Goal: Transaction & Acquisition: Subscribe to service/newsletter

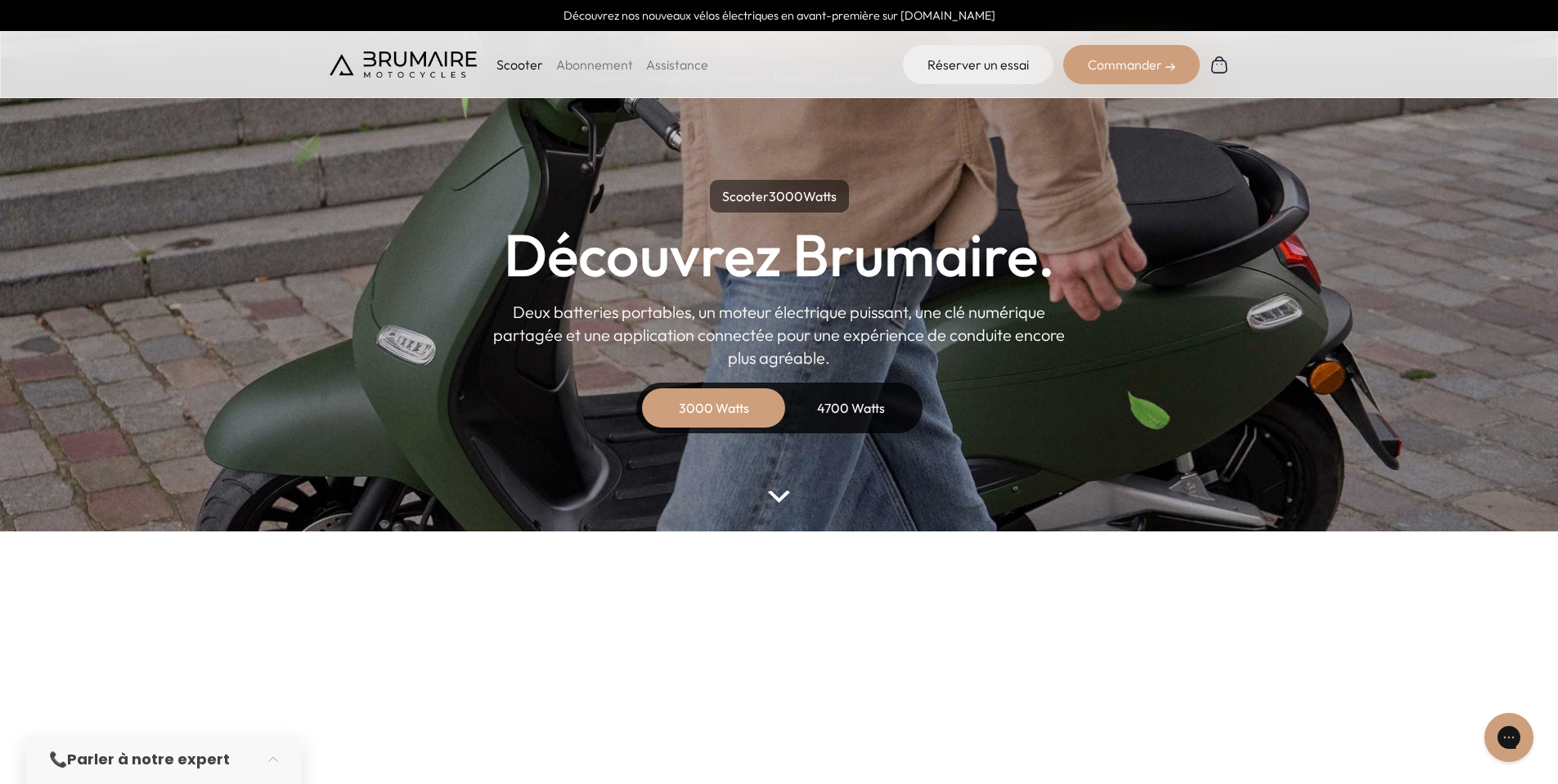
click at [620, 70] on link "Abonnement" at bounding box center [594, 64] width 77 height 16
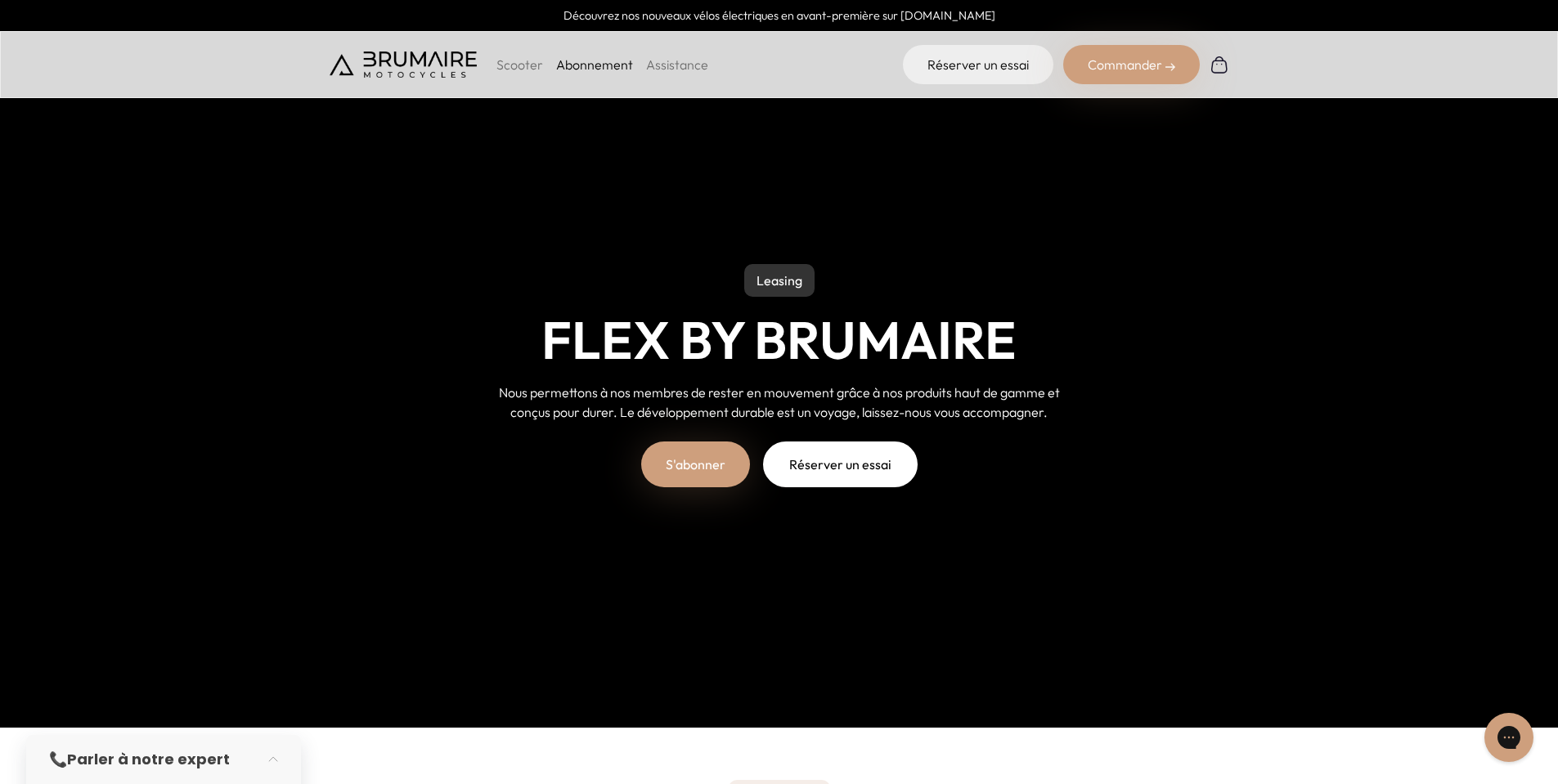
scroll to position [82, 0]
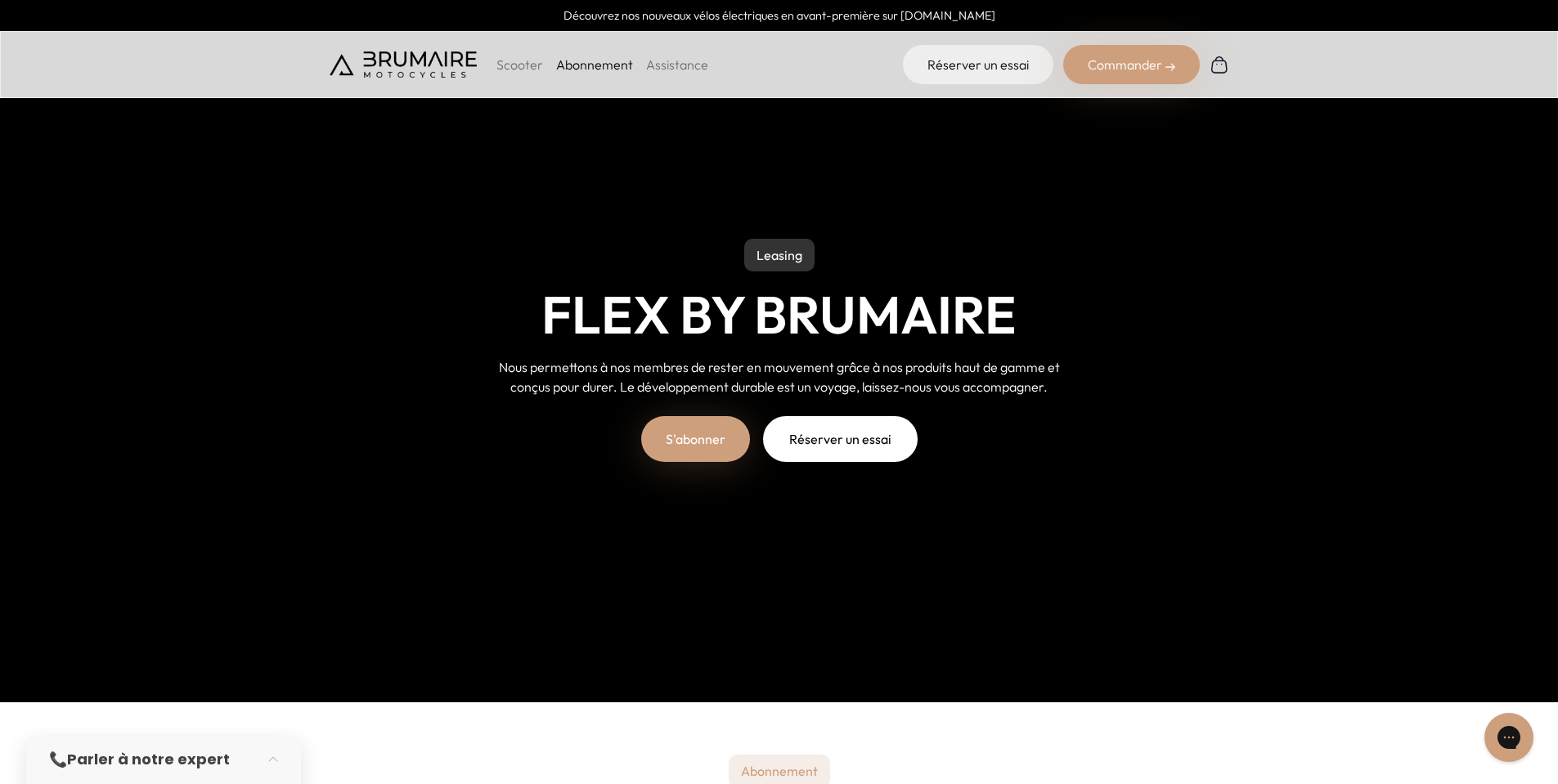
click at [684, 434] on link "S'abonner" at bounding box center [696, 439] width 109 height 46
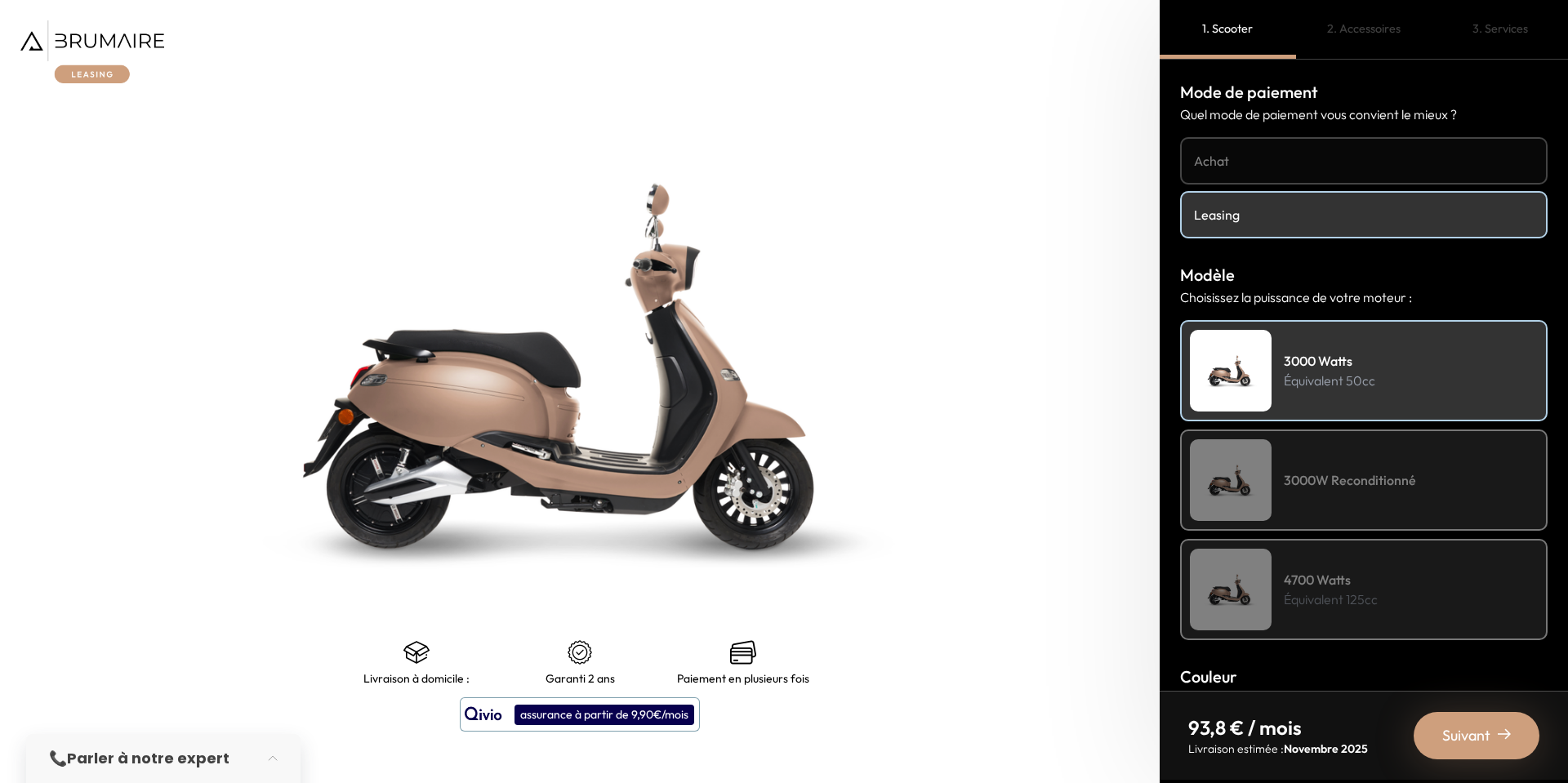
click at [1309, 464] on div "3000W Reconditionné" at bounding box center [1364, 480] width 367 height 101
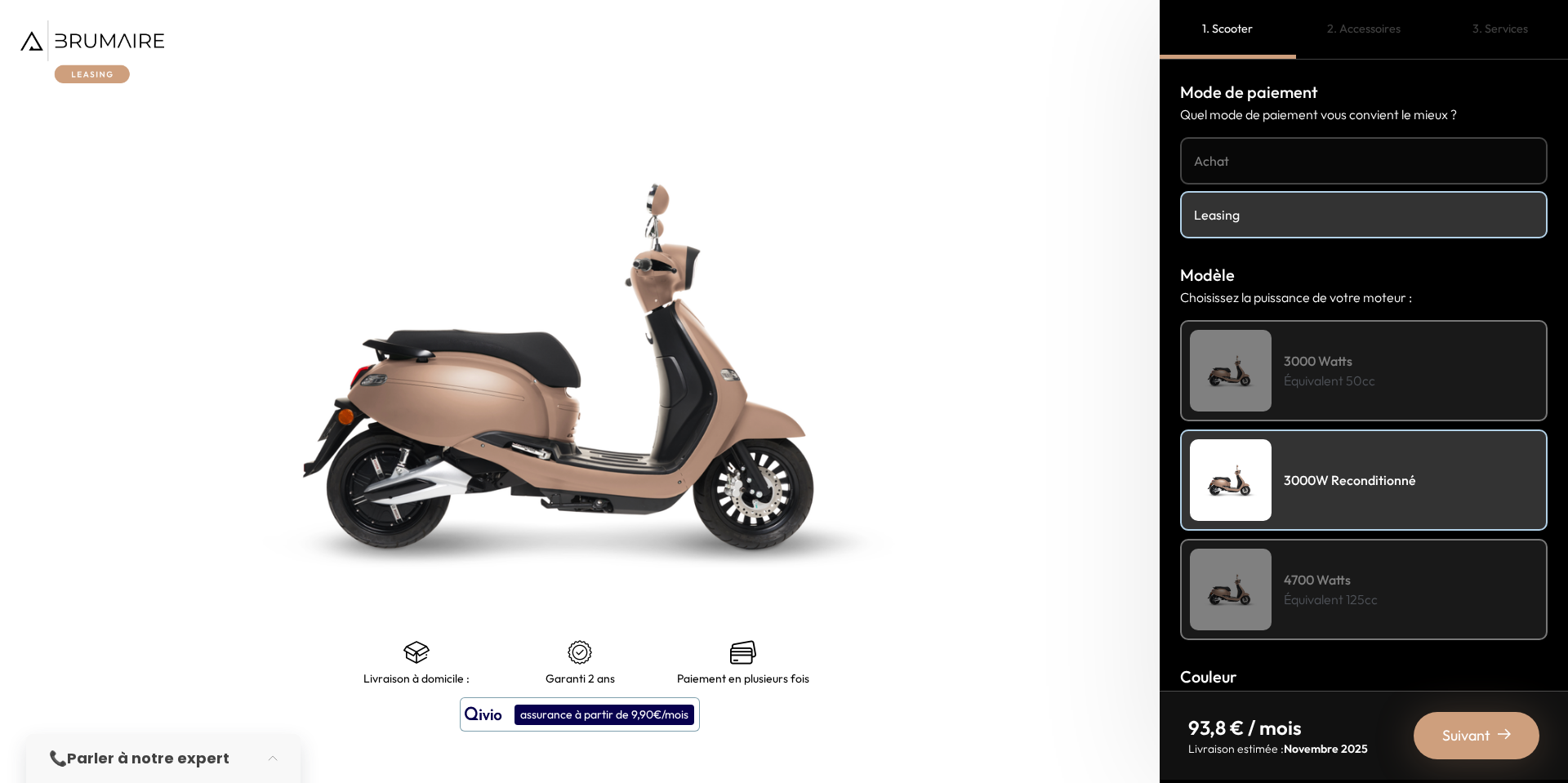
click at [1309, 358] on h4 "3000 Watts" at bounding box center [1329, 361] width 91 height 20
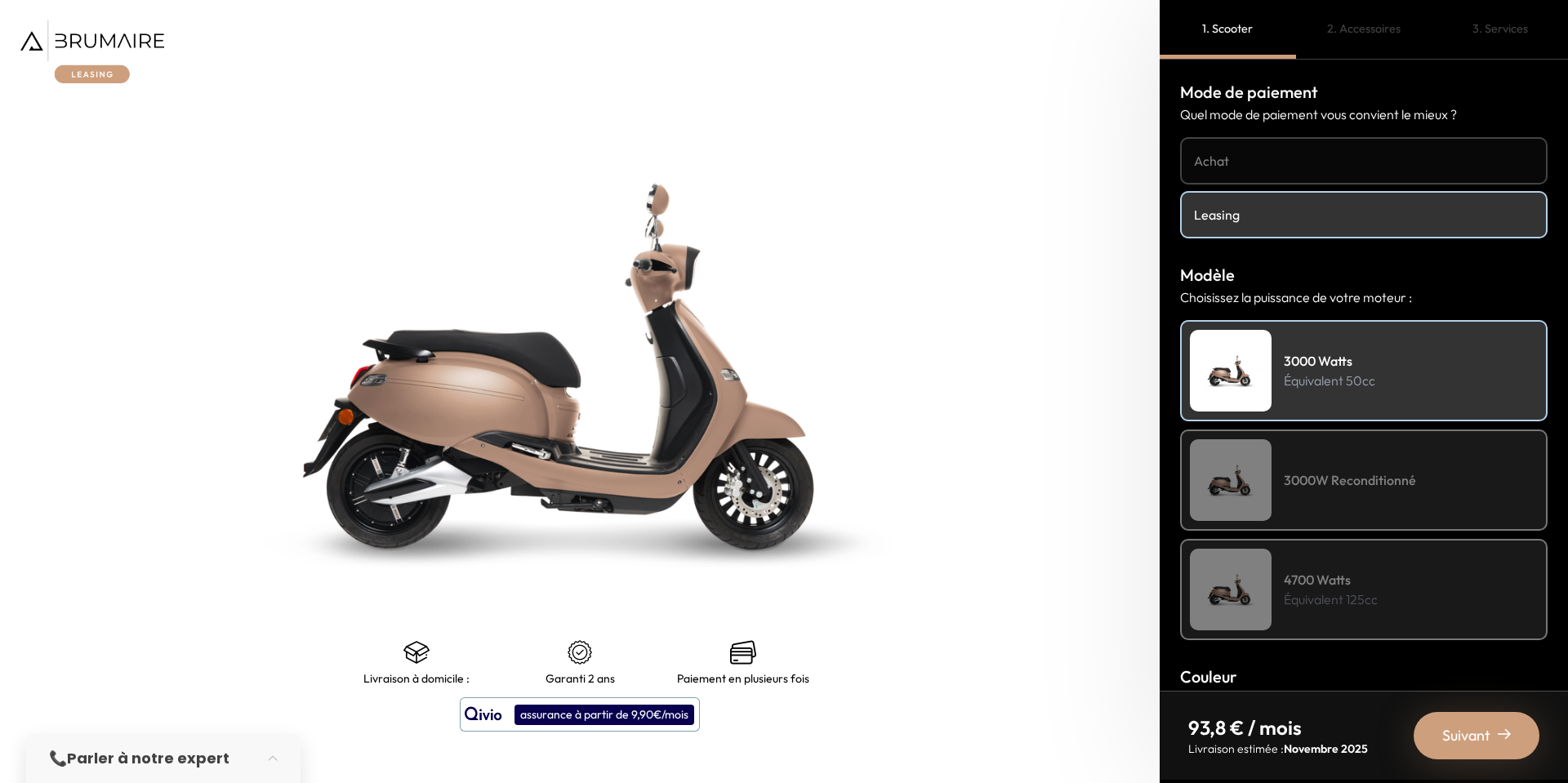
click at [80, 35] on img at bounding box center [92, 52] width 144 height 63
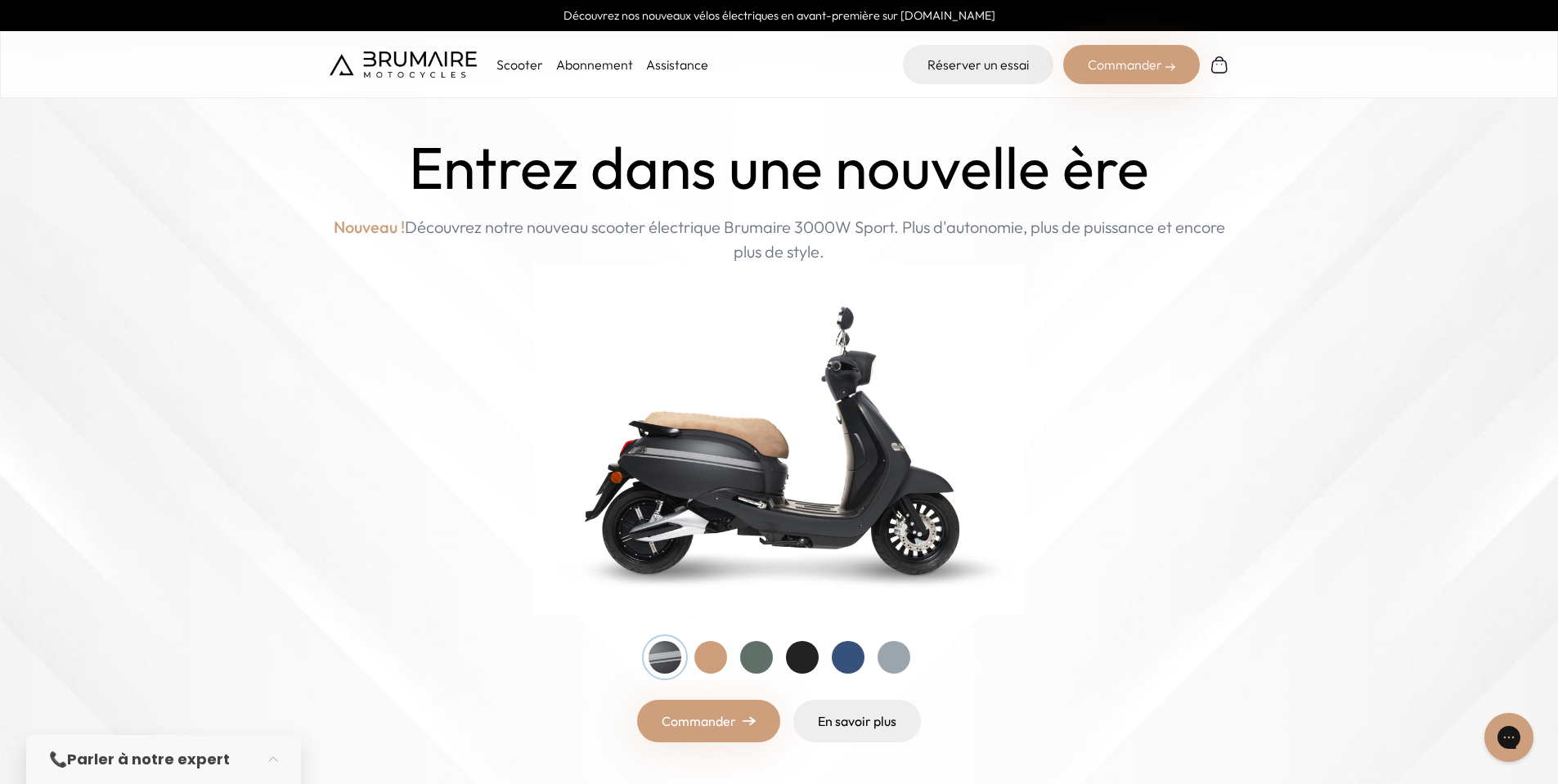
click at [409, 75] on img at bounding box center [403, 64] width 148 height 26
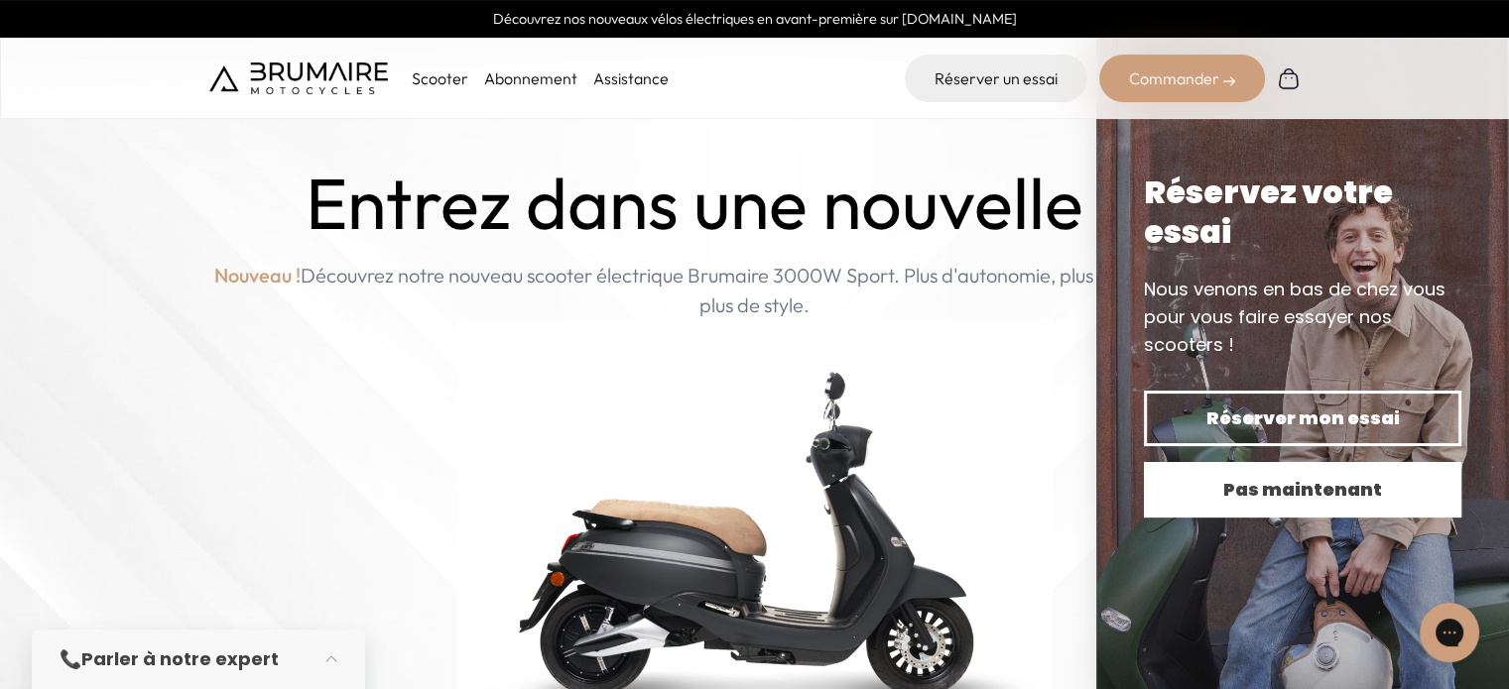
click at [1243, 501] on span "Pas maintenant" at bounding box center [1302, 490] width 248 height 28
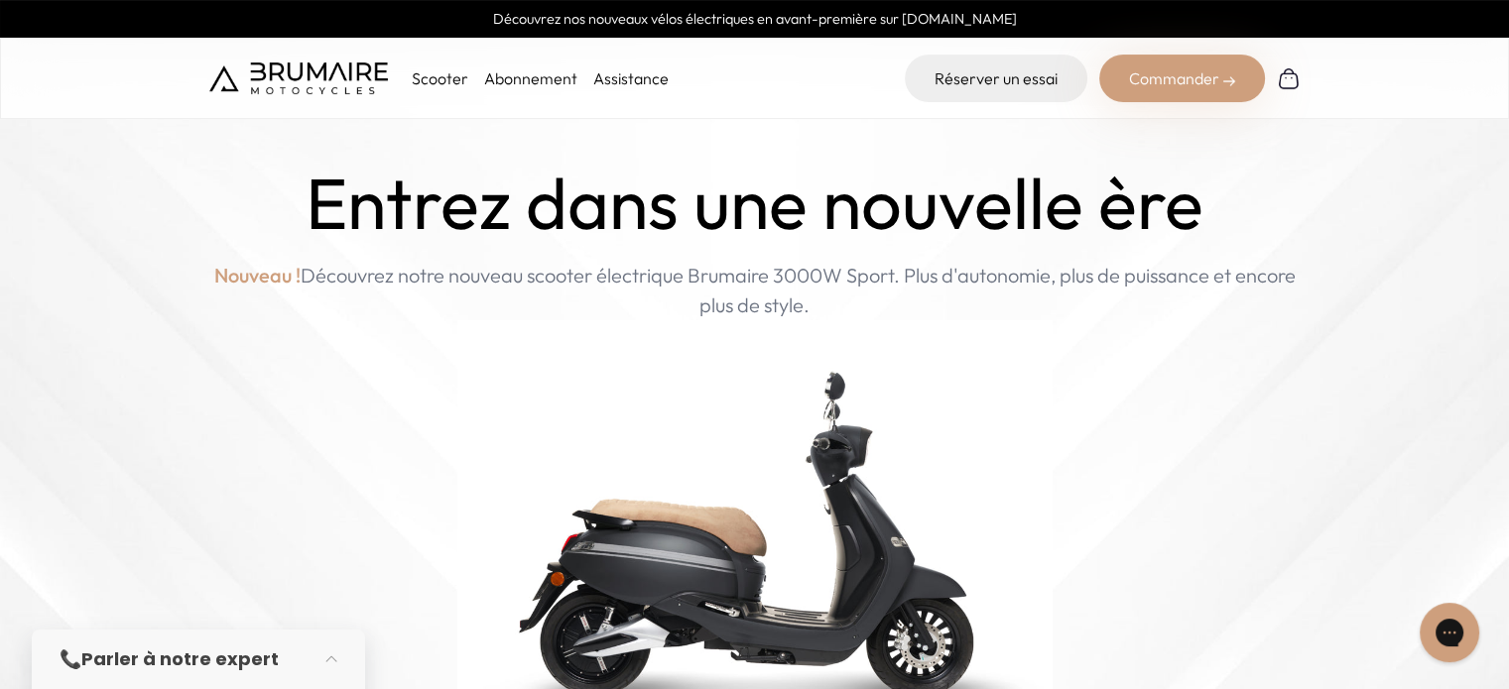
click at [519, 72] on link "Abonnement" at bounding box center [530, 78] width 93 height 20
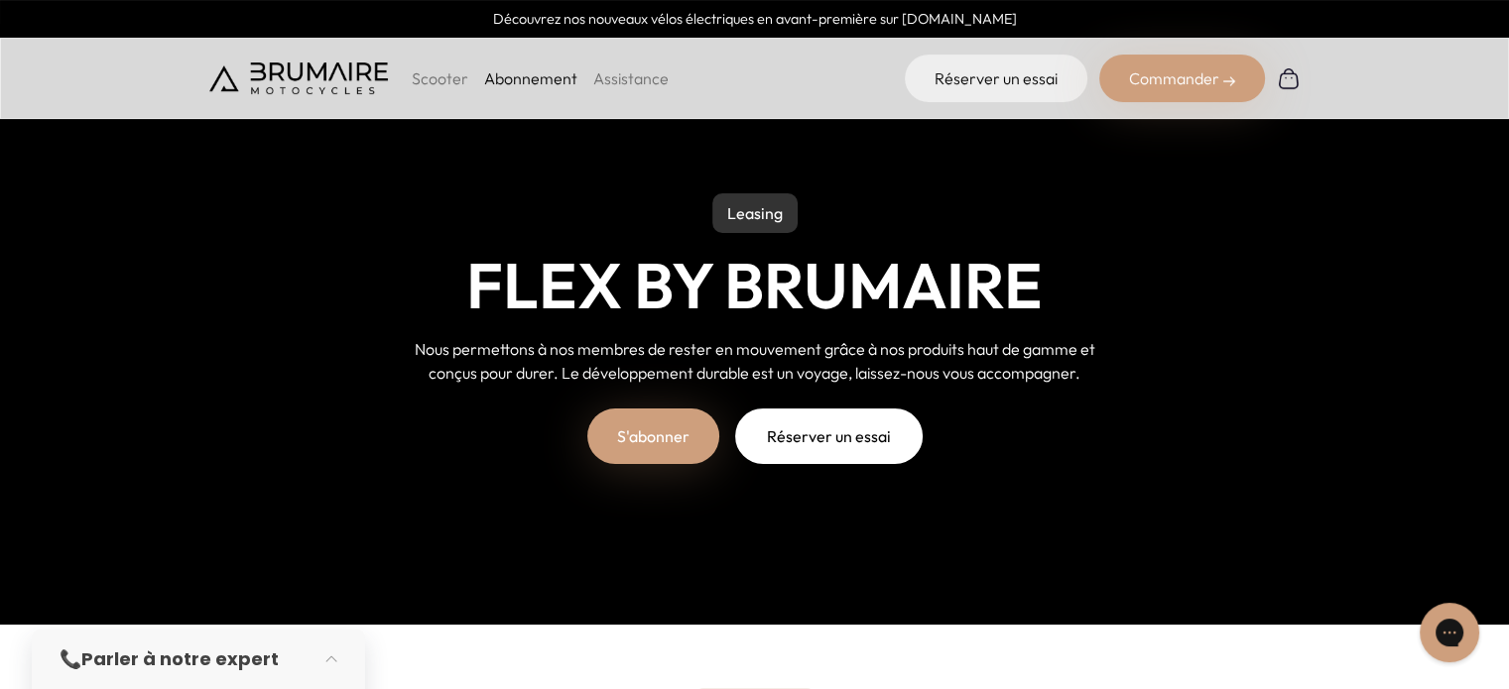
scroll to position [99, 0]
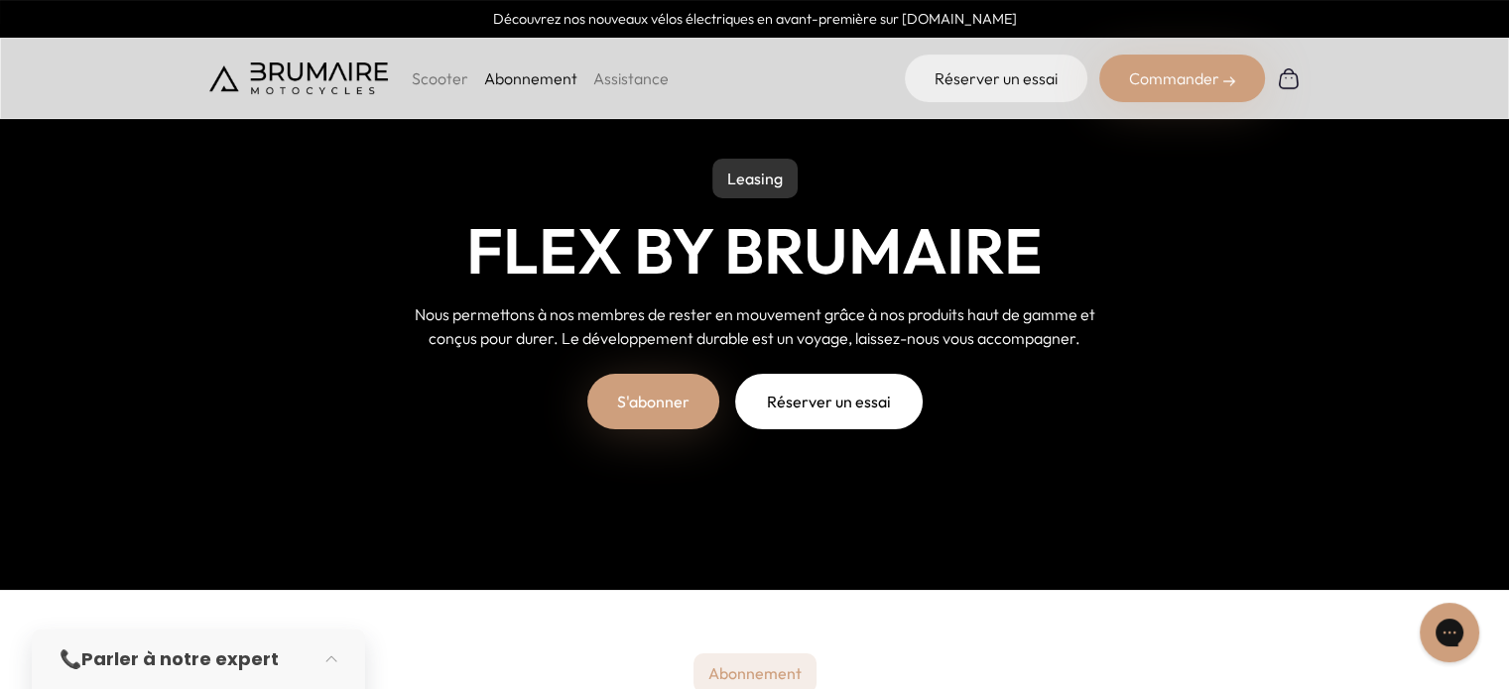
click at [625, 394] on link "S'abonner" at bounding box center [653, 402] width 132 height 56
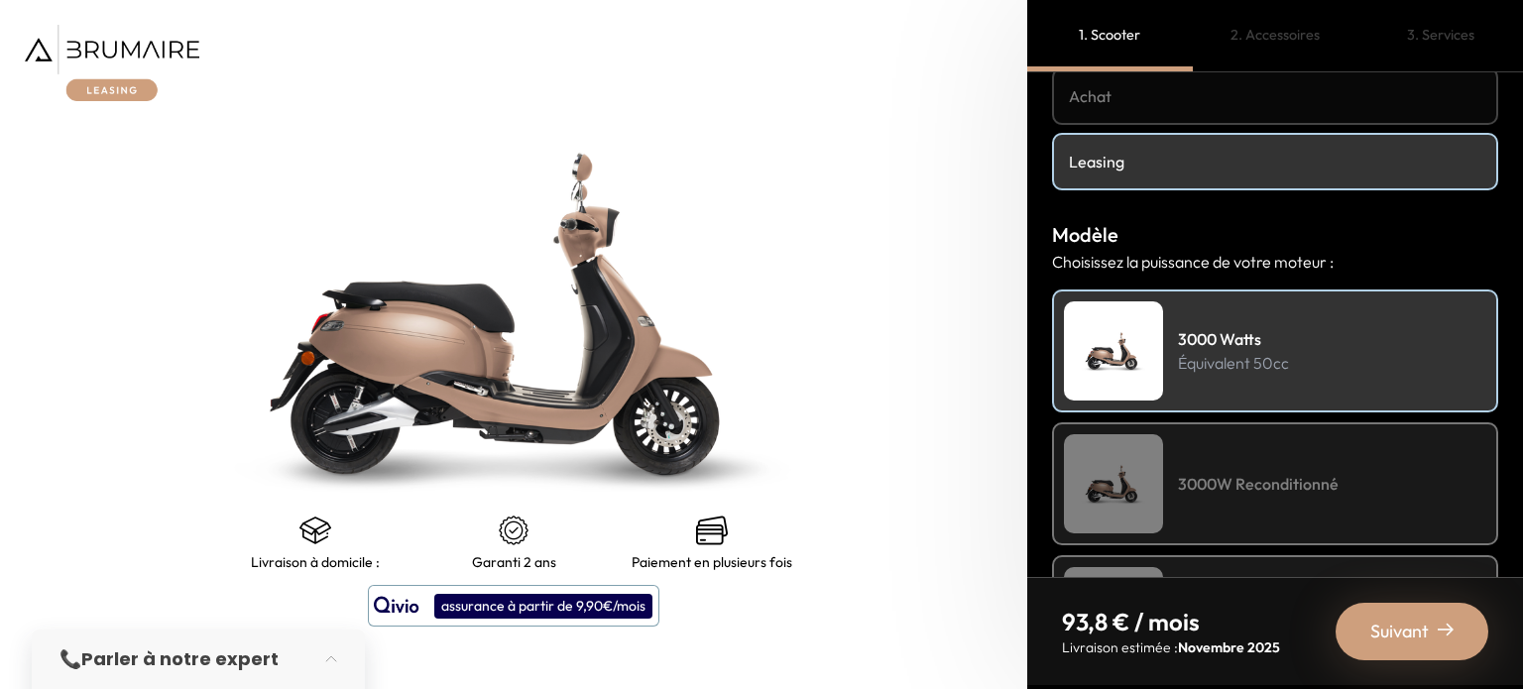
scroll to position [198, 0]
